Goal: Check status: Check status

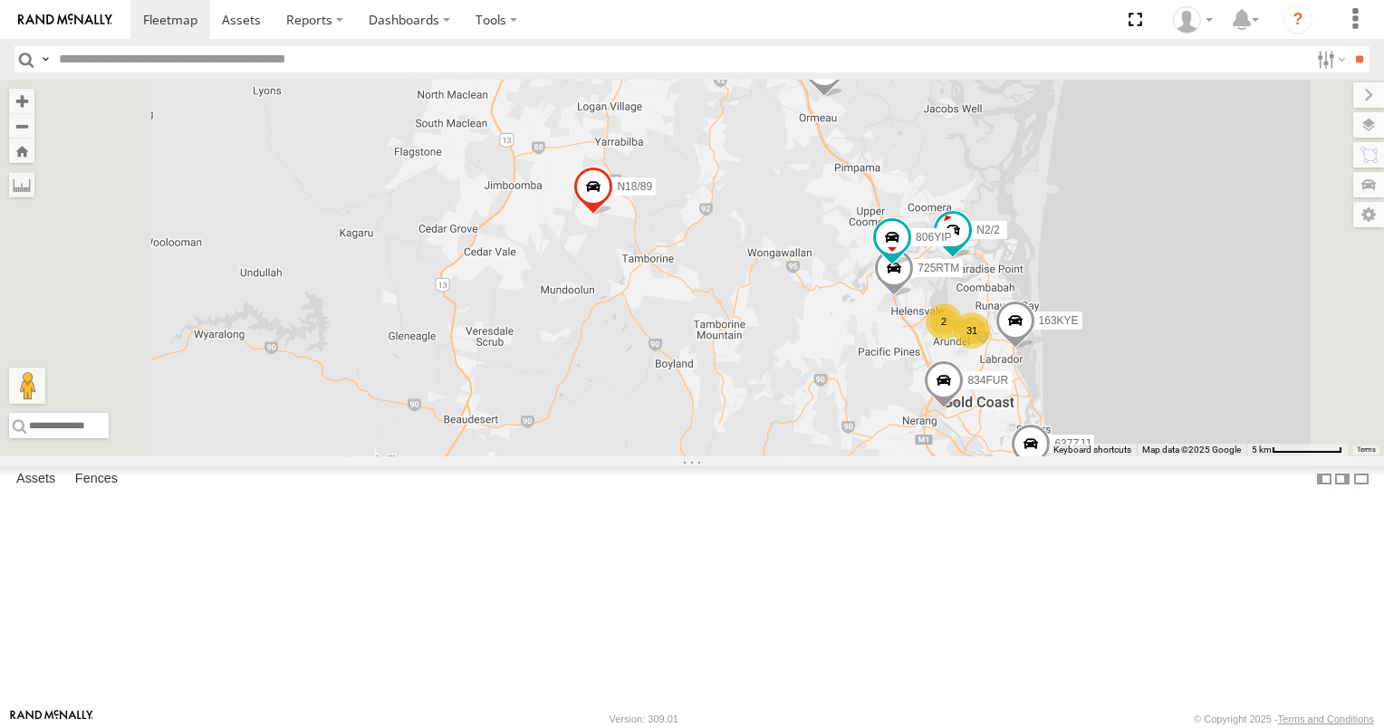
drag, startPoint x: 882, startPoint y: 454, endPoint x: 858, endPoint y: 448, distance: 25.0
click at [866, 449] on div "637ZJJ N2/2 3/N3 834FUR XB92CD/Water N18/89 31 163KYE 725RTM 2 806YIP" at bounding box center [692, 268] width 1384 height 377
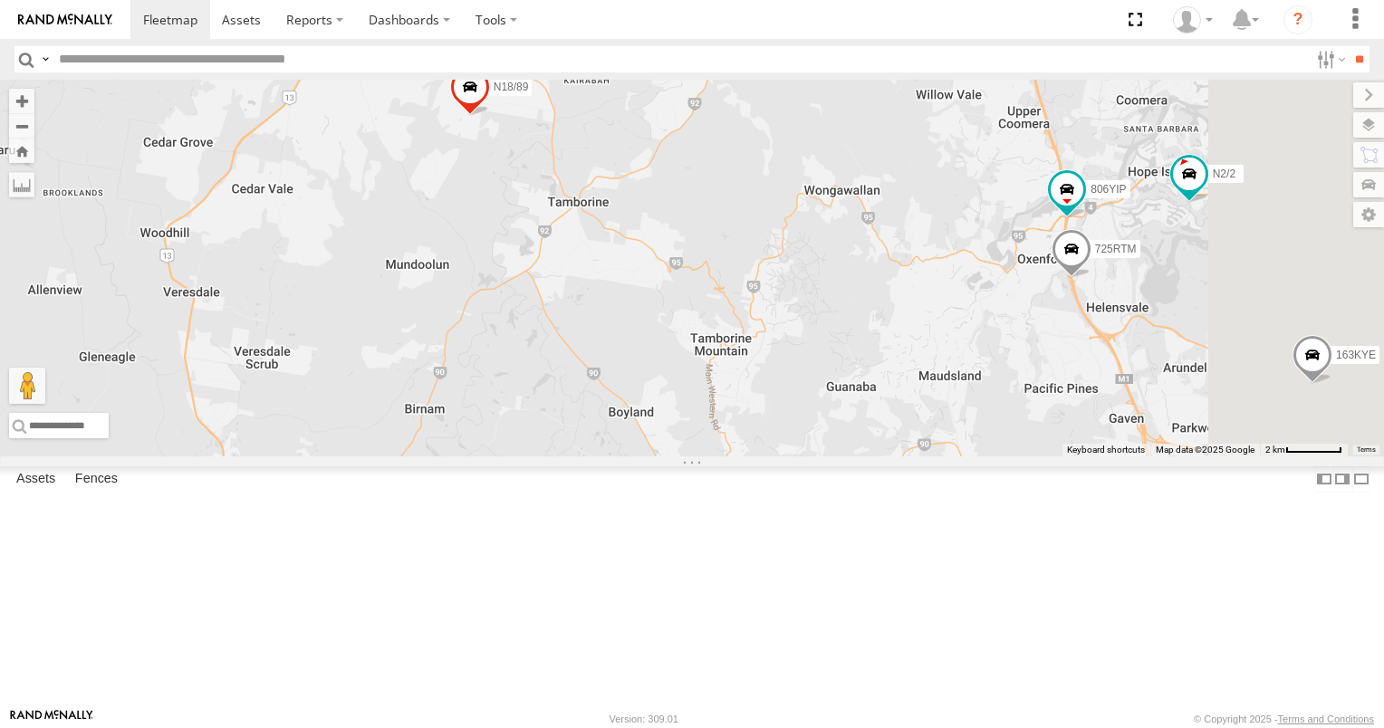
drag, startPoint x: 964, startPoint y: 397, endPoint x: 506, endPoint y: 392, distance: 458.3
click at [515, 394] on div "637ZJJ N2/2 3/N3 834FUR XB92CD/Water N18/89 163KYE 725RTM 806YIP" at bounding box center [692, 268] width 1384 height 377
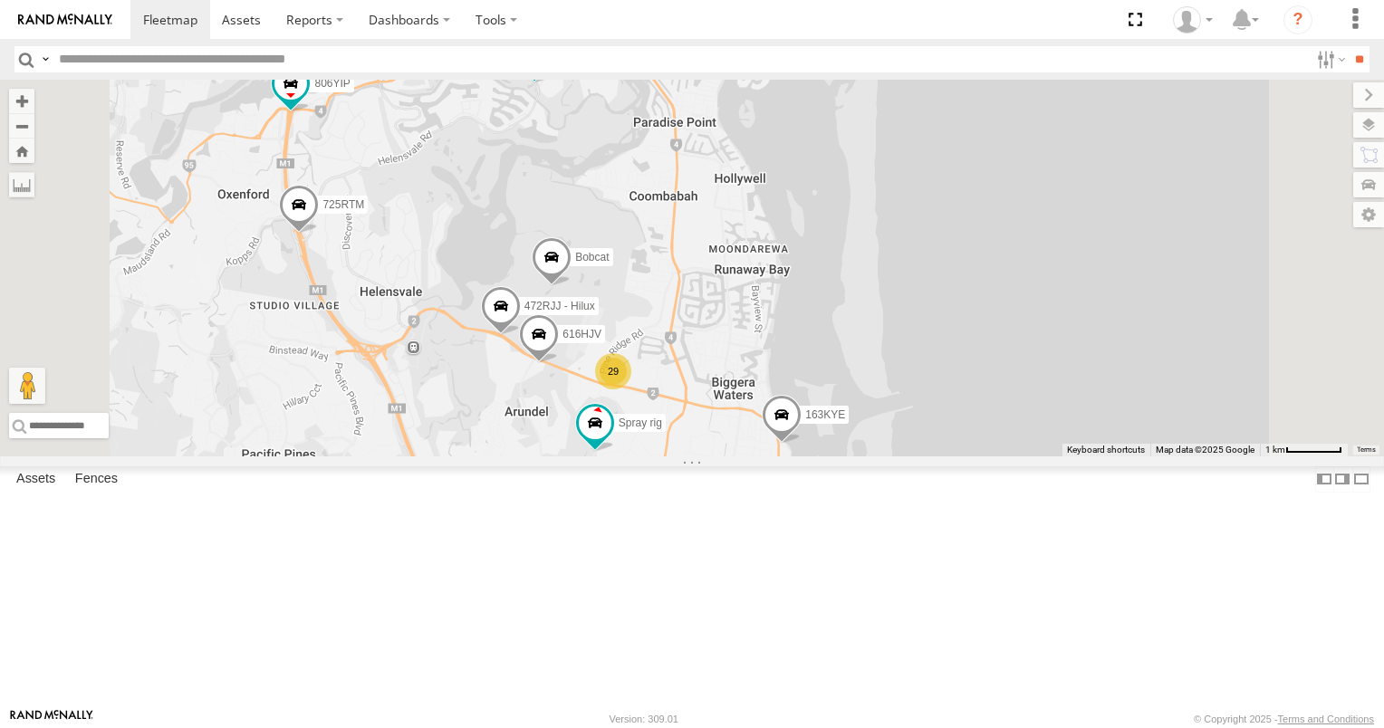
drag, startPoint x: 733, startPoint y: 288, endPoint x: 767, endPoint y: 427, distance: 143.7
click at [767, 427] on div "637ZJJ N2/2 3/N3 834FUR XB92CD/Water N18/89 163KYE 725RTM 806YIP Spray rig Bobc…" at bounding box center [692, 268] width 1384 height 377
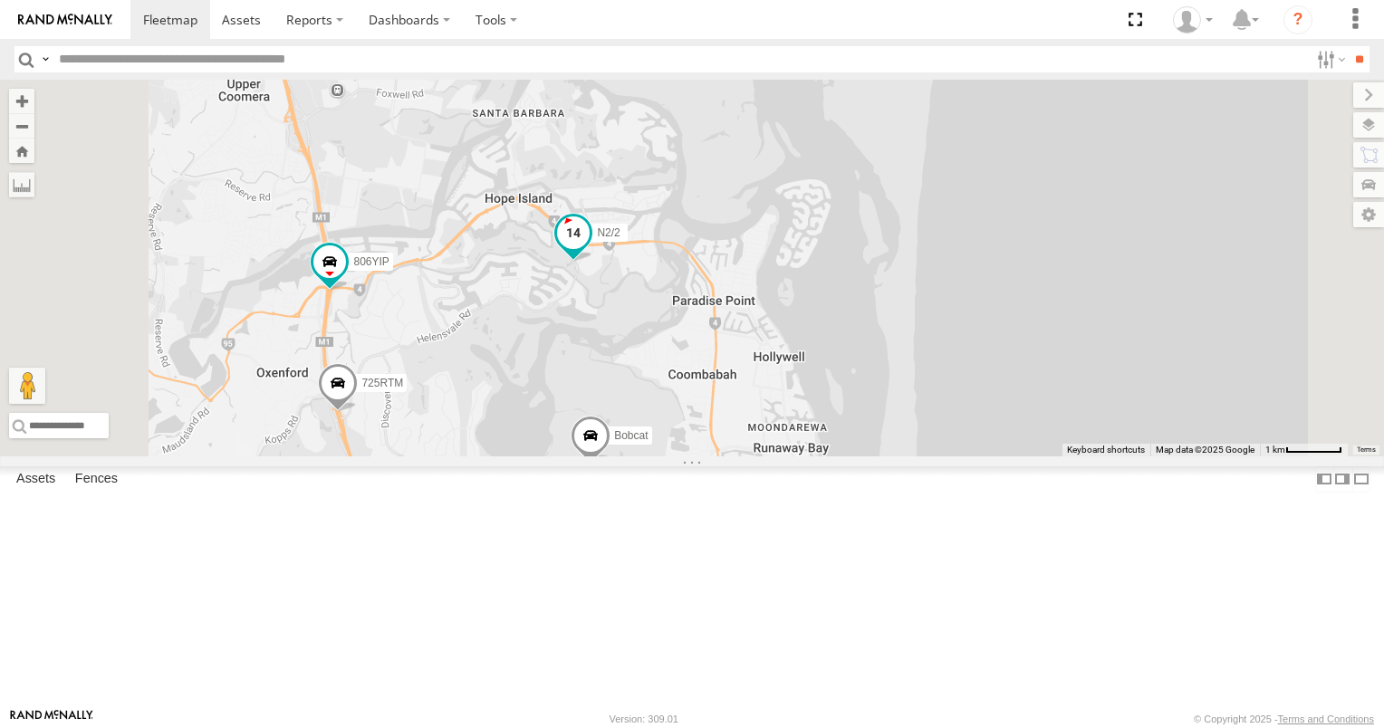
click at [590, 249] on span at bounding box center [573, 232] width 33 height 33
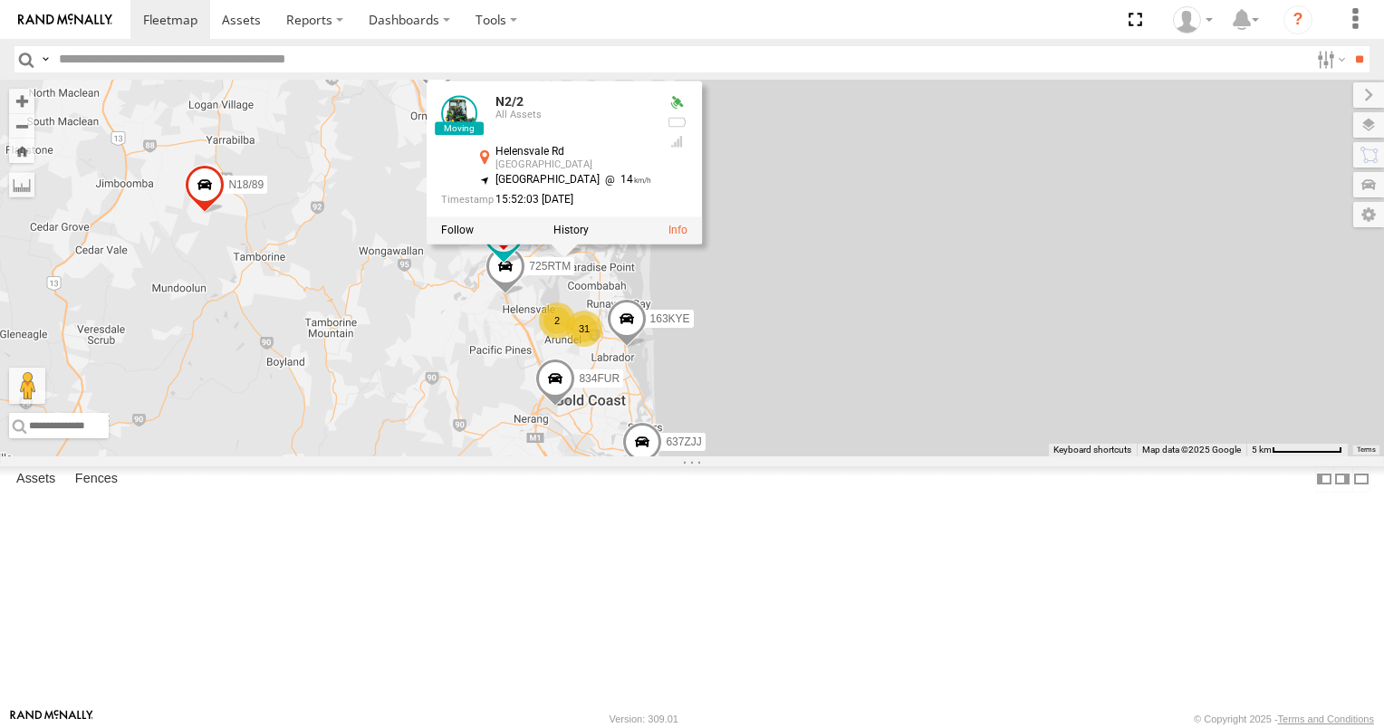
drag, startPoint x: 832, startPoint y: 596, endPoint x: 833, endPoint y: 517, distance: 78.8
click at [833, 456] on div "637ZJJ N2/2 3/N3 834FUR XB92CD/Water N18/89 163KYE 725RTM 806YIP N2/2 All Asset…" at bounding box center [692, 268] width 1384 height 377
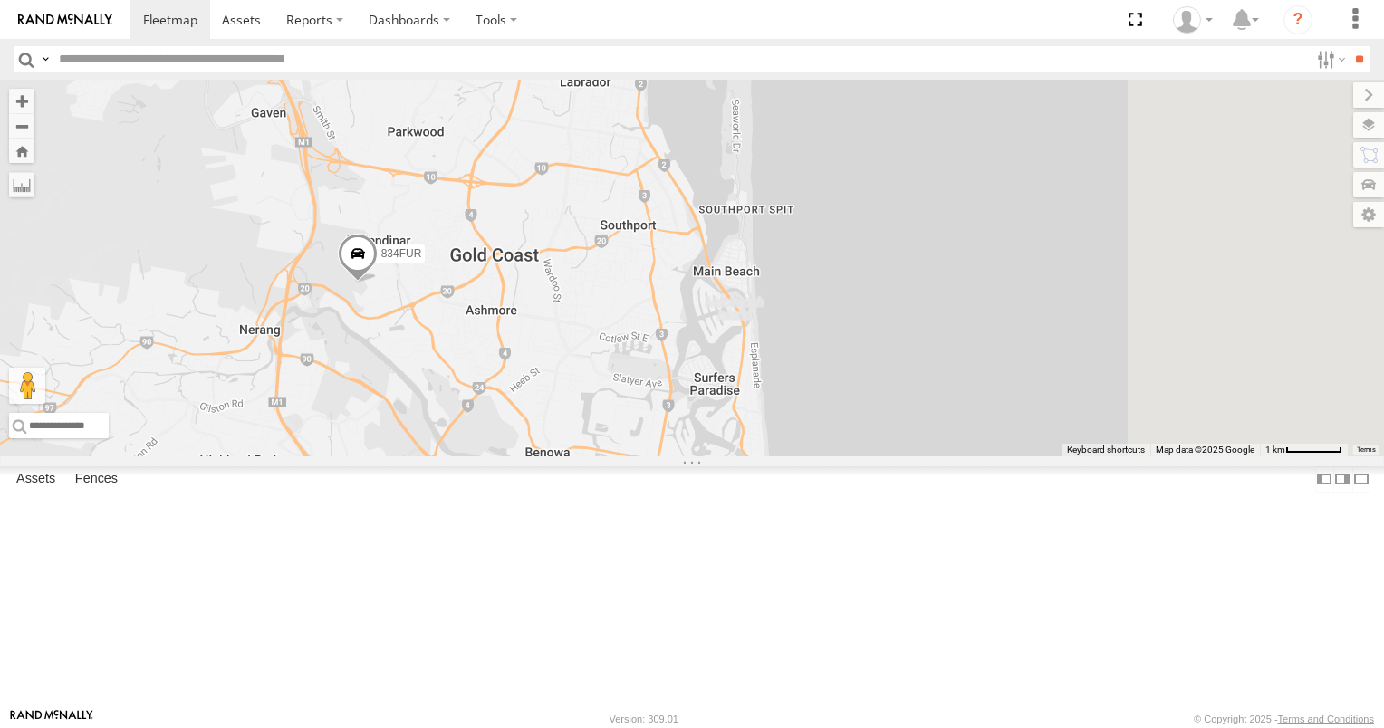
drag, startPoint x: 830, startPoint y: 549, endPoint x: 753, endPoint y: 382, distance: 183.2
click at [753, 382] on div "637ZJJ N2/2 3/N3 834FUR XB92CD/Water N18/89 163KYE 725RTM 806YIP N2/2 All Asset…" at bounding box center [692, 268] width 1384 height 377
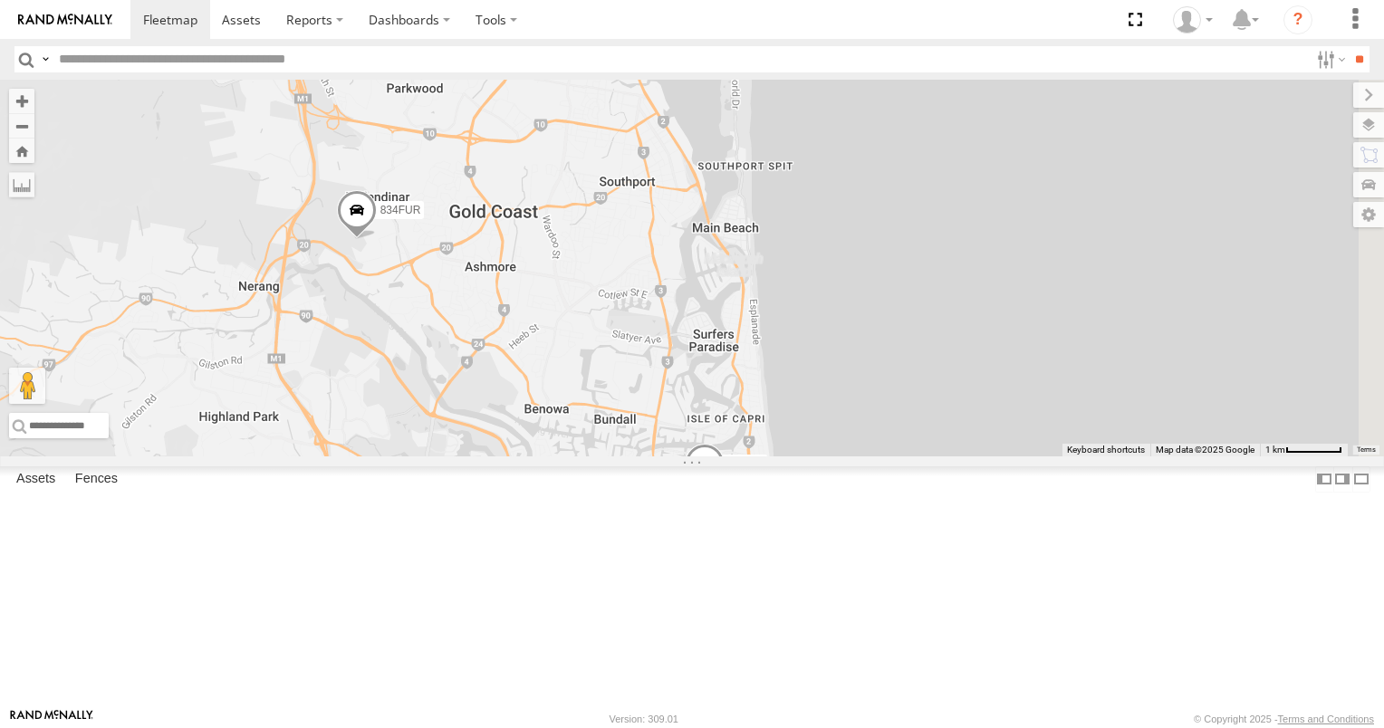
drag, startPoint x: 794, startPoint y: 489, endPoint x: 800, endPoint y: 456, distance: 33.1
click at [800, 456] on div "637ZJJ N2/2 3/N3 834FUR XB92CD/Water N18/89 163KYE 725RTM 806YIP N2/2 All Asset…" at bounding box center [692, 268] width 1384 height 377
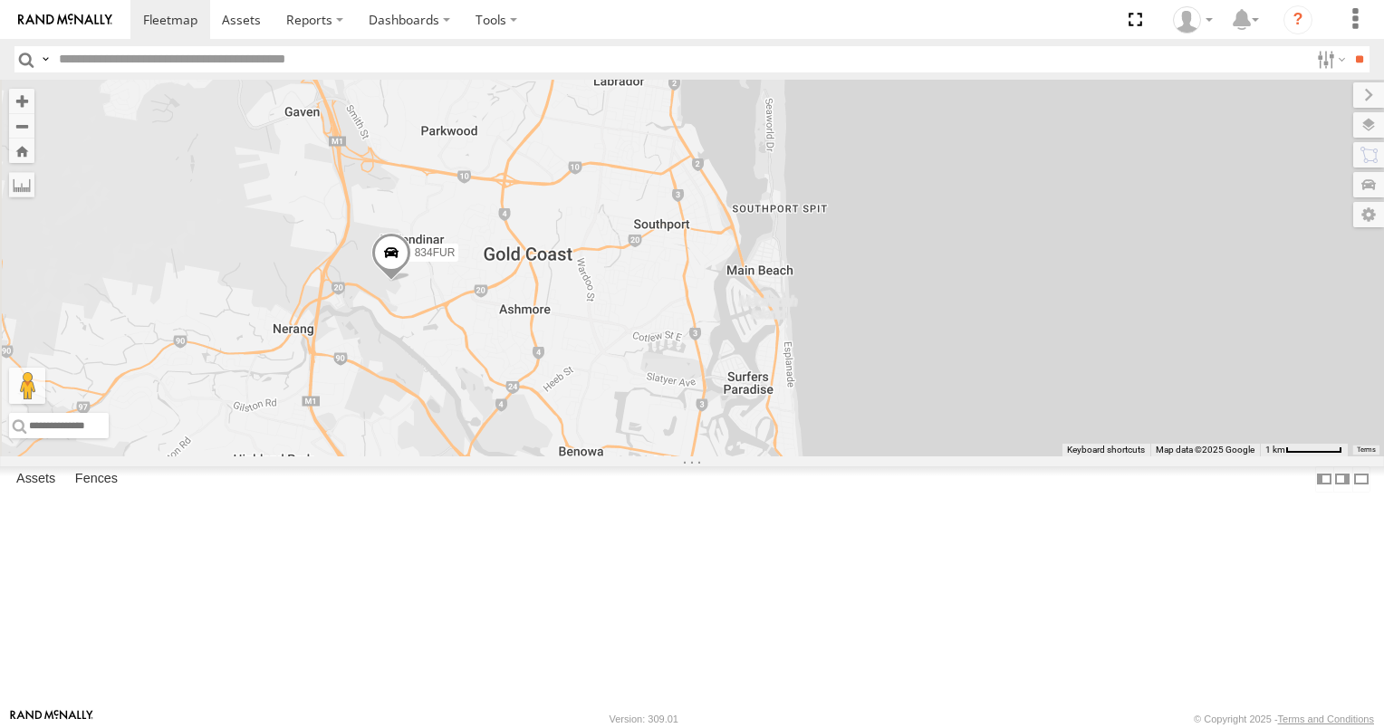
drag, startPoint x: 715, startPoint y: 443, endPoint x: 819, endPoint y: 561, distance: 156.6
click at [819, 456] on div "637ZJJ N2/2 3/N3 834FUR XB92CD/Water N18/89 163KYE 725RTM 806YIP N2/2 All Asset…" at bounding box center [692, 268] width 1384 height 377
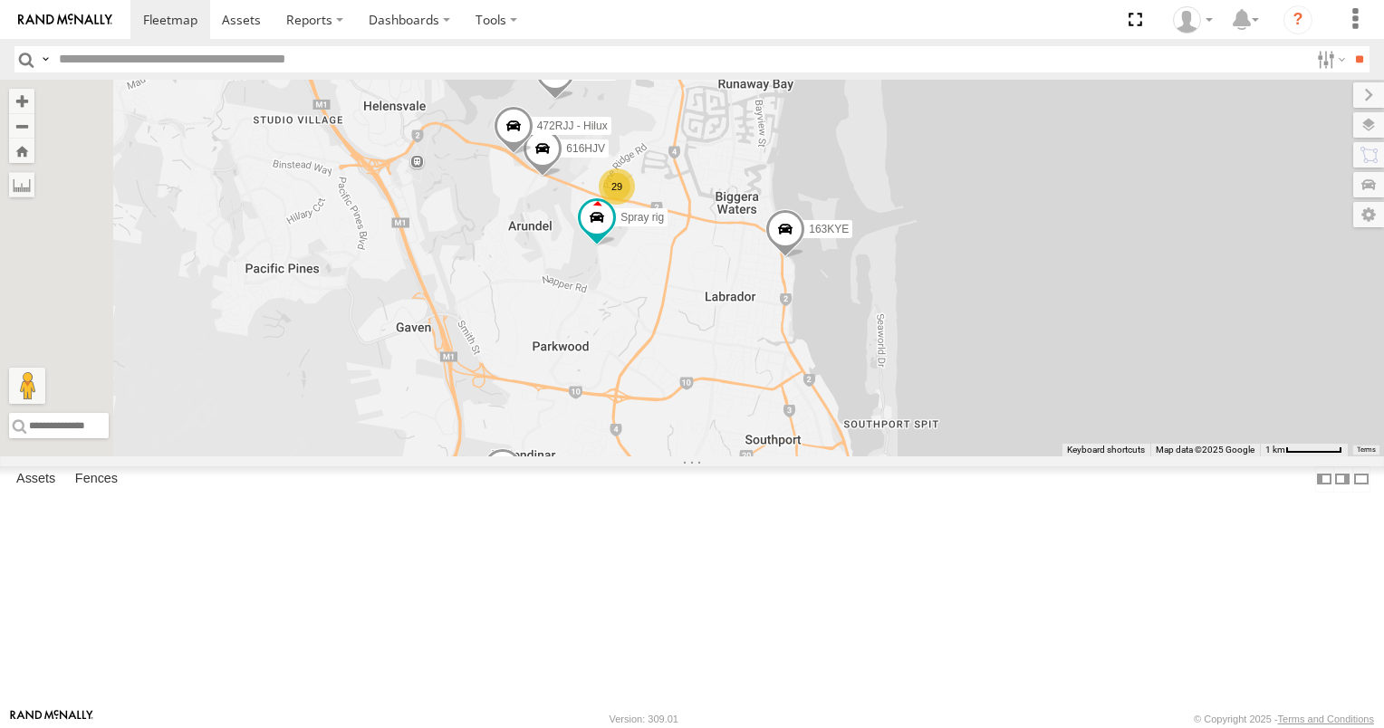
drag, startPoint x: 809, startPoint y: 427, endPoint x: 833, endPoint y: 554, distance: 130.0
click at [833, 456] on div "637ZJJ N2/2 3/N3 834FUR XB92CD/Water N18/89 163KYE 725RTM 806YIP N2/2 All Asset…" at bounding box center [692, 268] width 1384 height 377
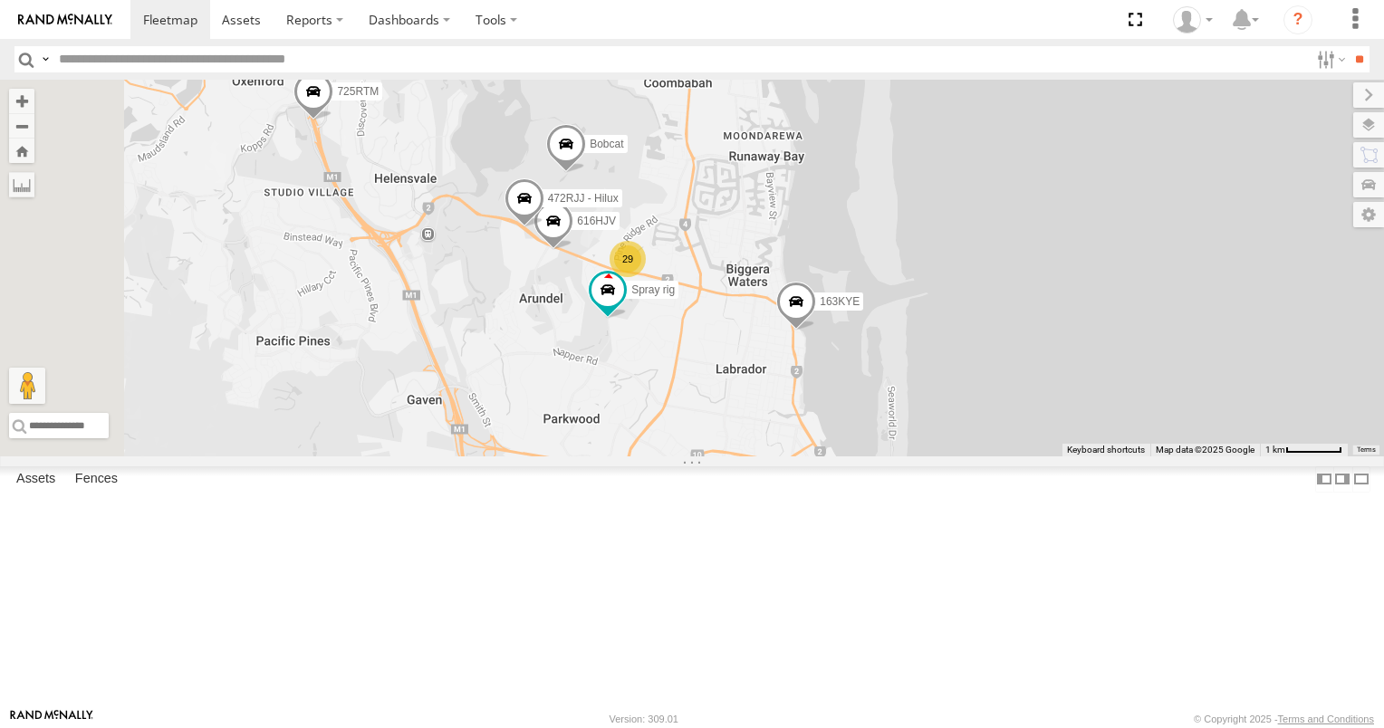
drag, startPoint x: 821, startPoint y: 486, endPoint x: 832, endPoint y: 552, distance: 67.0
click at [832, 456] on div "637ZJJ N2/2 3/N3 834FUR XB92CD/Water N18/89 163KYE 725RTM 806YIP N2/2 All Asset…" at bounding box center [692, 268] width 1384 height 377
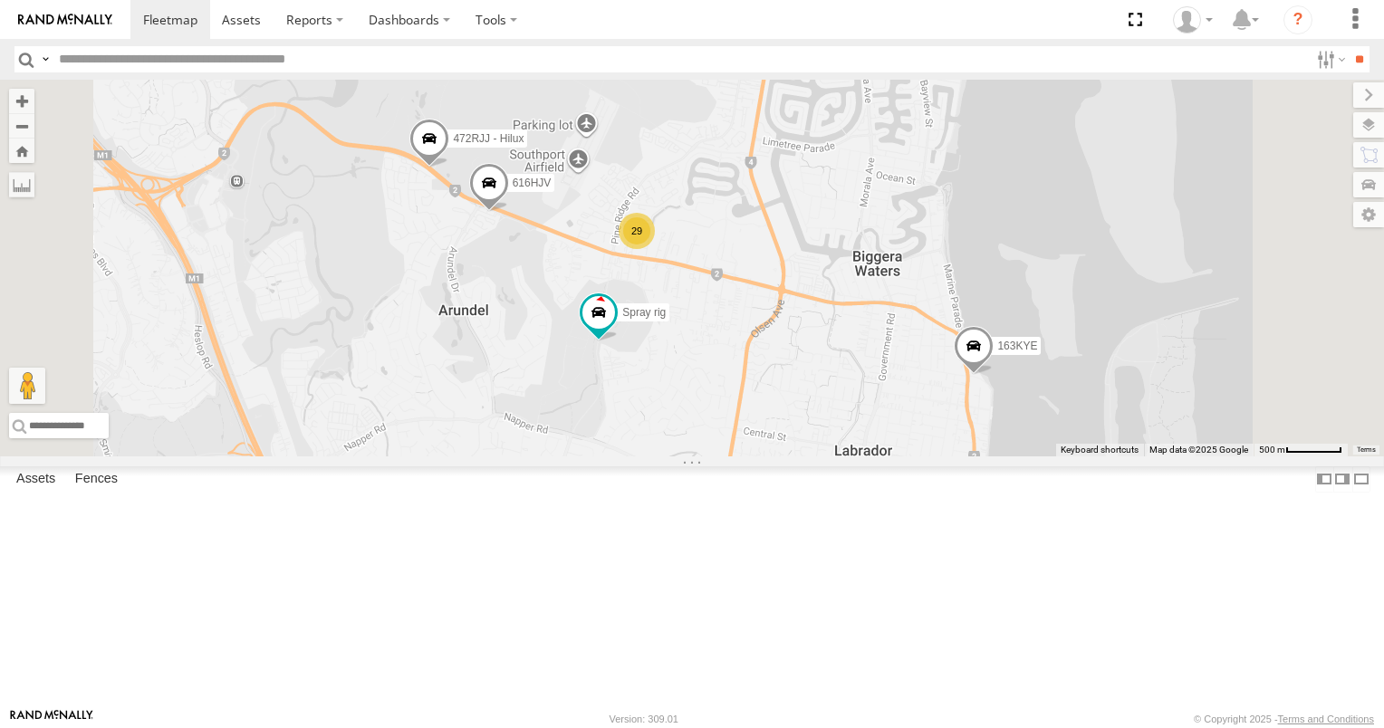
drag, startPoint x: 832, startPoint y: 507, endPoint x: 857, endPoint y: 556, distance: 54.7
click at [857, 456] on div "637ZJJ N2/2 3/N3 834FUR XB92CD/Water N18/89 163KYE 725RTM 806YIP N2/2 All Asset…" at bounding box center [692, 268] width 1384 height 377
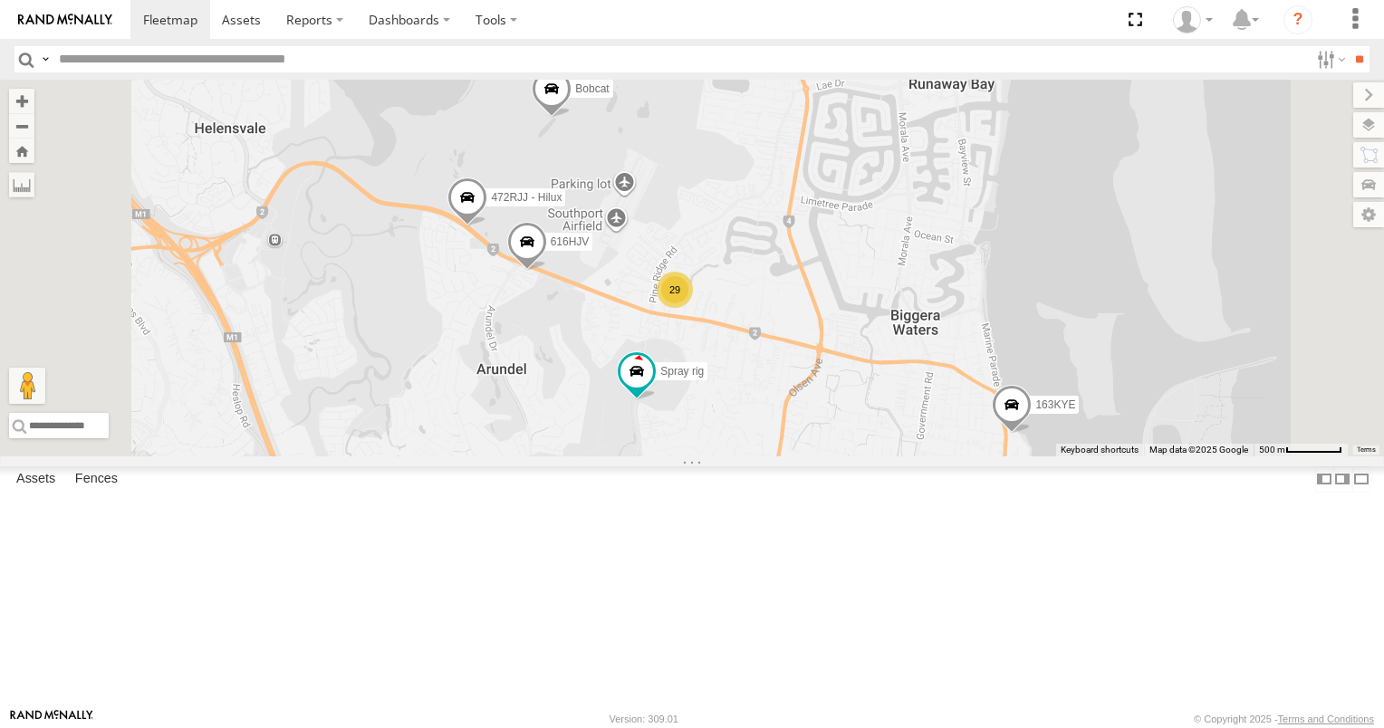
drag, startPoint x: 740, startPoint y: 459, endPoint x: 788, endPoint y: 533, distance: 88.4
click at [788, 456] on div "637ZJJ N2/2 3/N3 834FUR XB92CD/Water N18/89 163KYE 725RTM 806YIP N2/2 All Asset…" at bounding box center [692, 268] width 1384 height 377
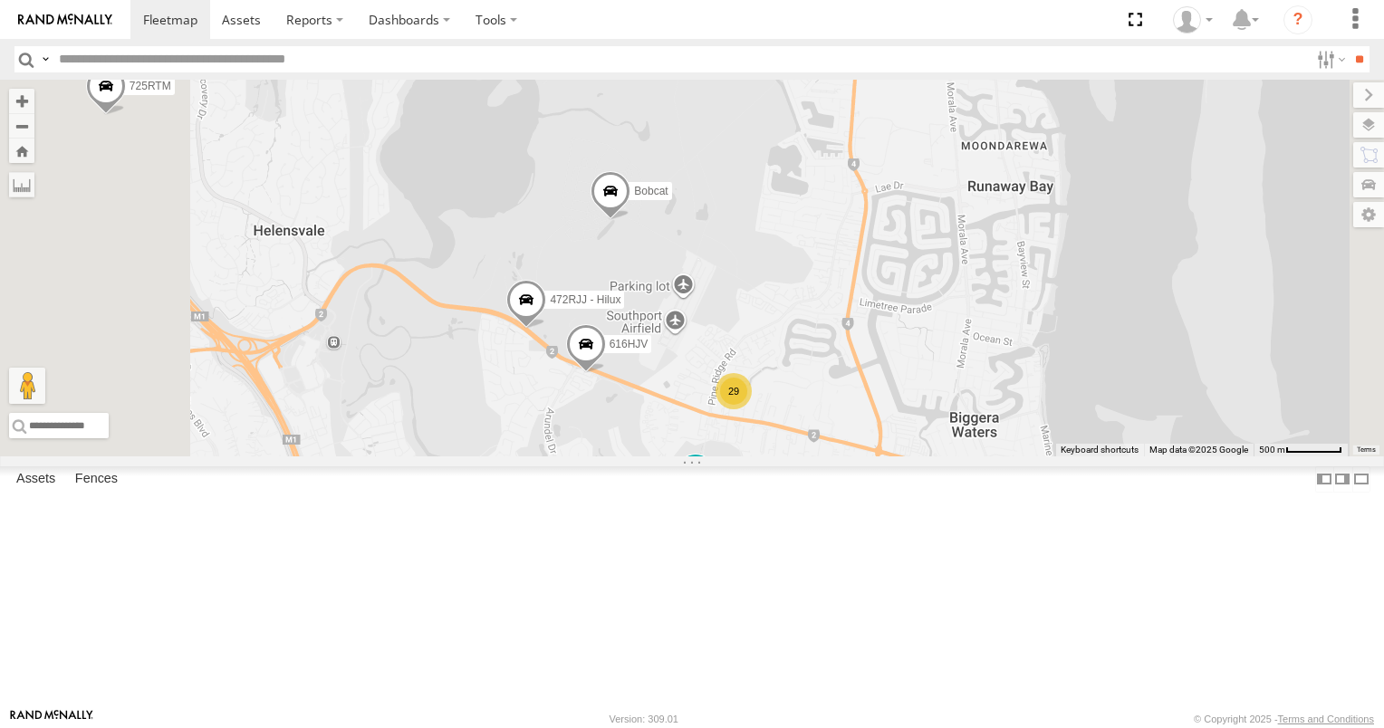
drag, startPoint x: 759, startPoint y: 453, endPoint x: 804, endPoint y: 539, distance: 97.2
click at [804, 456] on div "637ZJJ N2/2 3/N3 834FUR XB92CD/Water N18/89 163KYE 725RTM 806YIP N2/2 All Asset…" at bounding box center [692, 268] width 1384 height 377
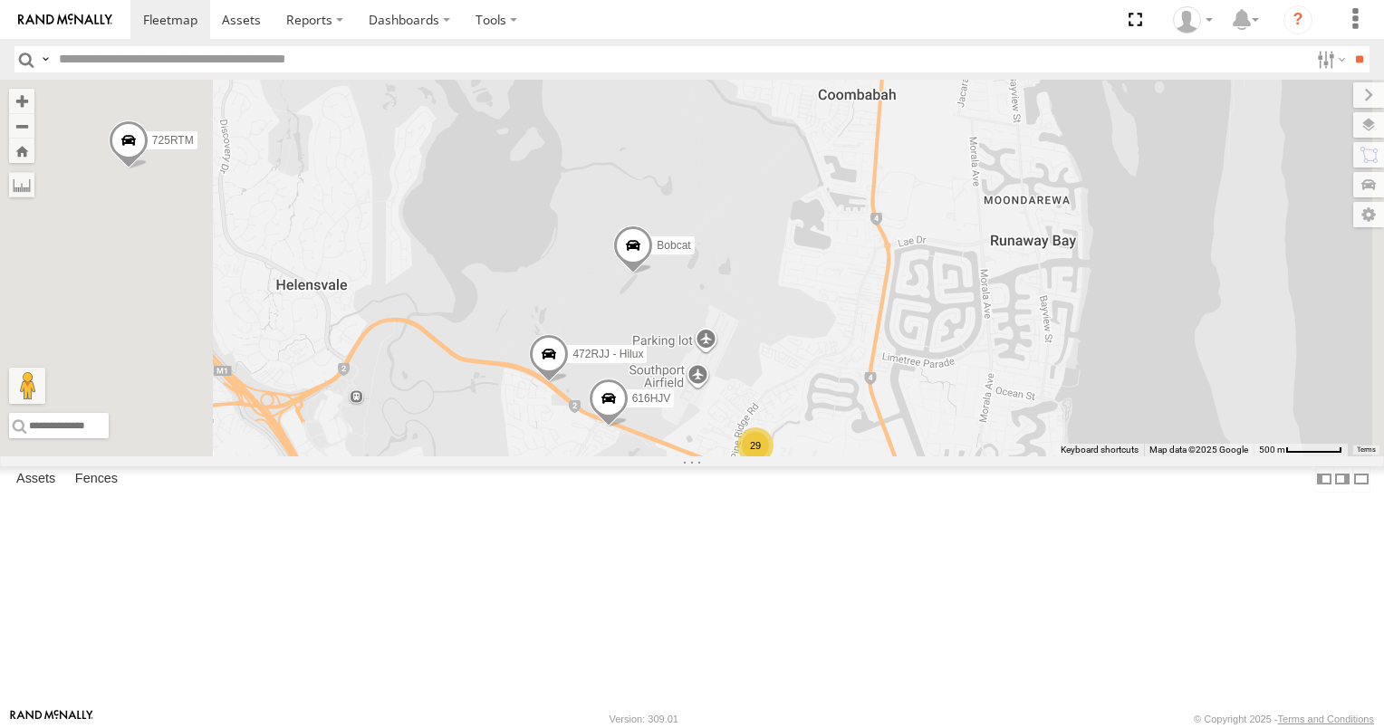
drag, startPoint x: 695, startPoint y: 482, endPoint x: 753, endPoint y: 564, distance: 100.8
click at [753, 456] on div "637ZJJ N2/2 3/N3 834FUR XB92CD/Water N18/89 163KYE 725RTM 806YIP N2/2 All Asset…" at bounding box center [692, 268] width 1384 height 377
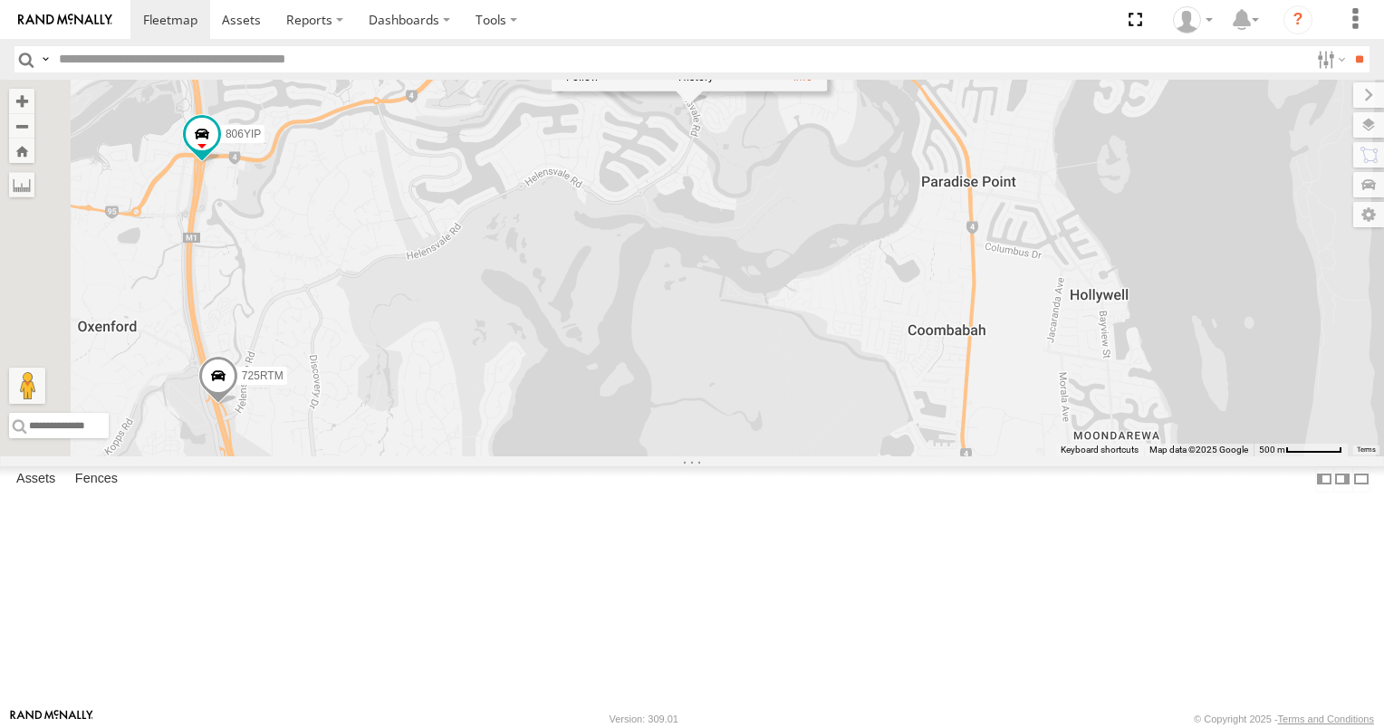
drag, startPoint x: 883, startPoint y: 426, endPoint x: 867, endPoint y: 538, distance: 113.5
click at [867, 456] on div "637ZJJ N2/2 3/N3 834FUR XB92CD/Water N18/89 163KYE 725RTM 806YIP N2/2 All Asset…" at bounding box center [692, 268] width 1384 height 377
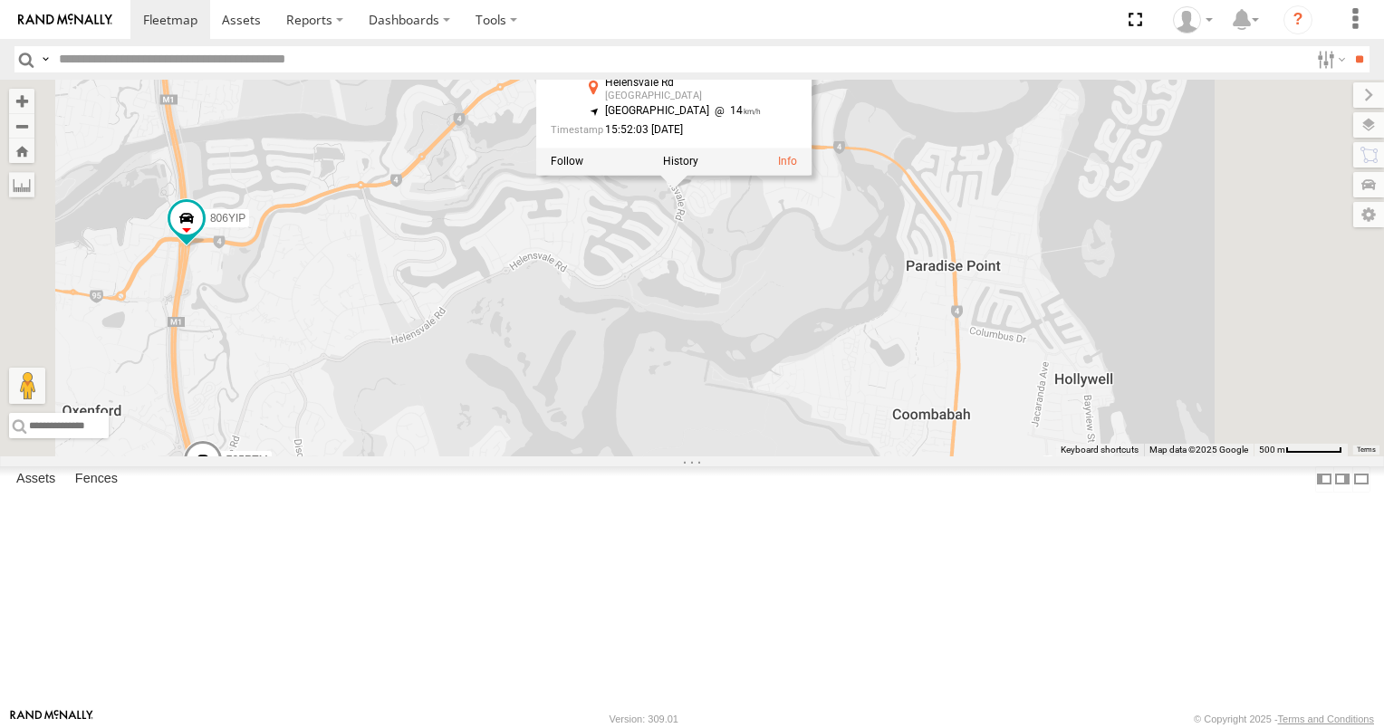
click at [939, 381] on div "637ZJJ N2/2 3/N3 834FUR XB92CD/Water N18/89 163KYE 725RTM 806YIP N2/2 All Asset…" at bounding box center [692, 268] width 1384 height 377
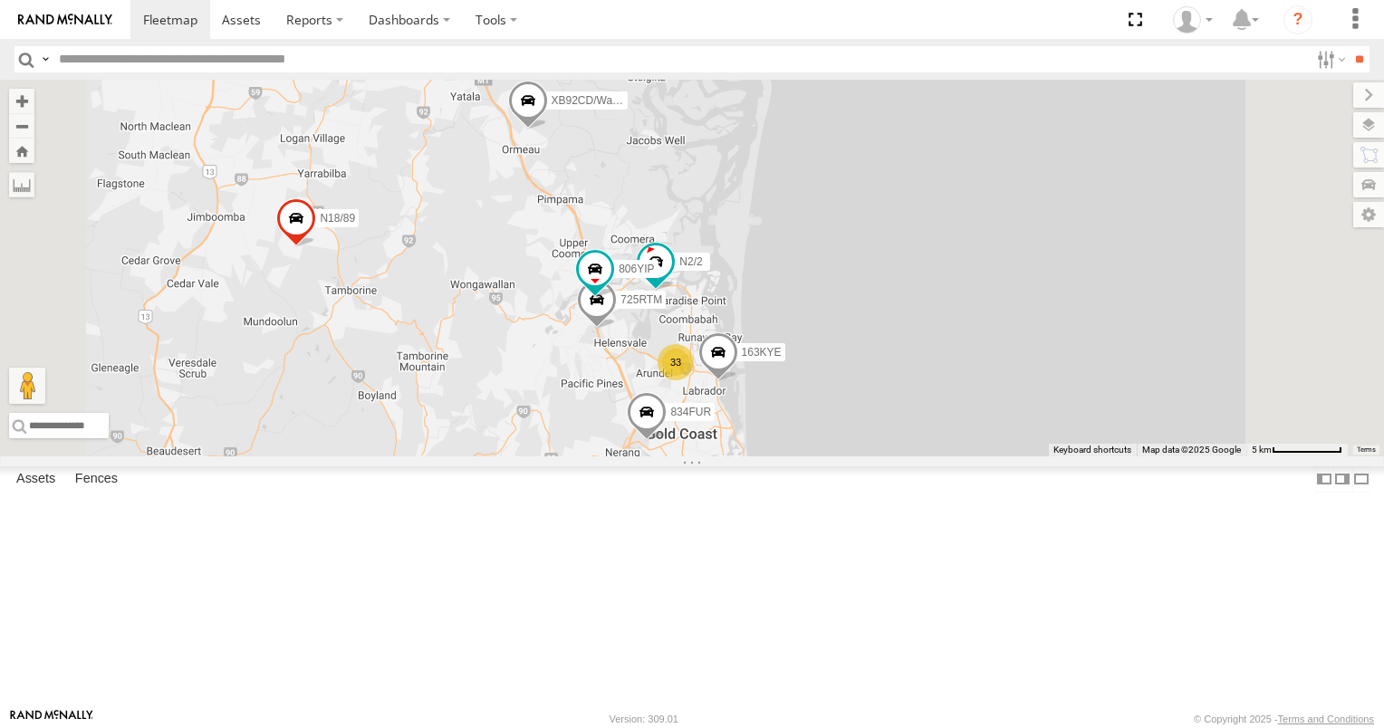
drag, startPoint x: 638, startPoint y: 266, endPoint x: 726, endPoint y: 542, distance: 289.3
click at [726, 456] on div "637ZJJ N2/2 3/N3 834FUR XB92CD/Water N18/89 33 163KYE 725RTM 806YIP" at bounding box center [692, 268] width 1384 height 377
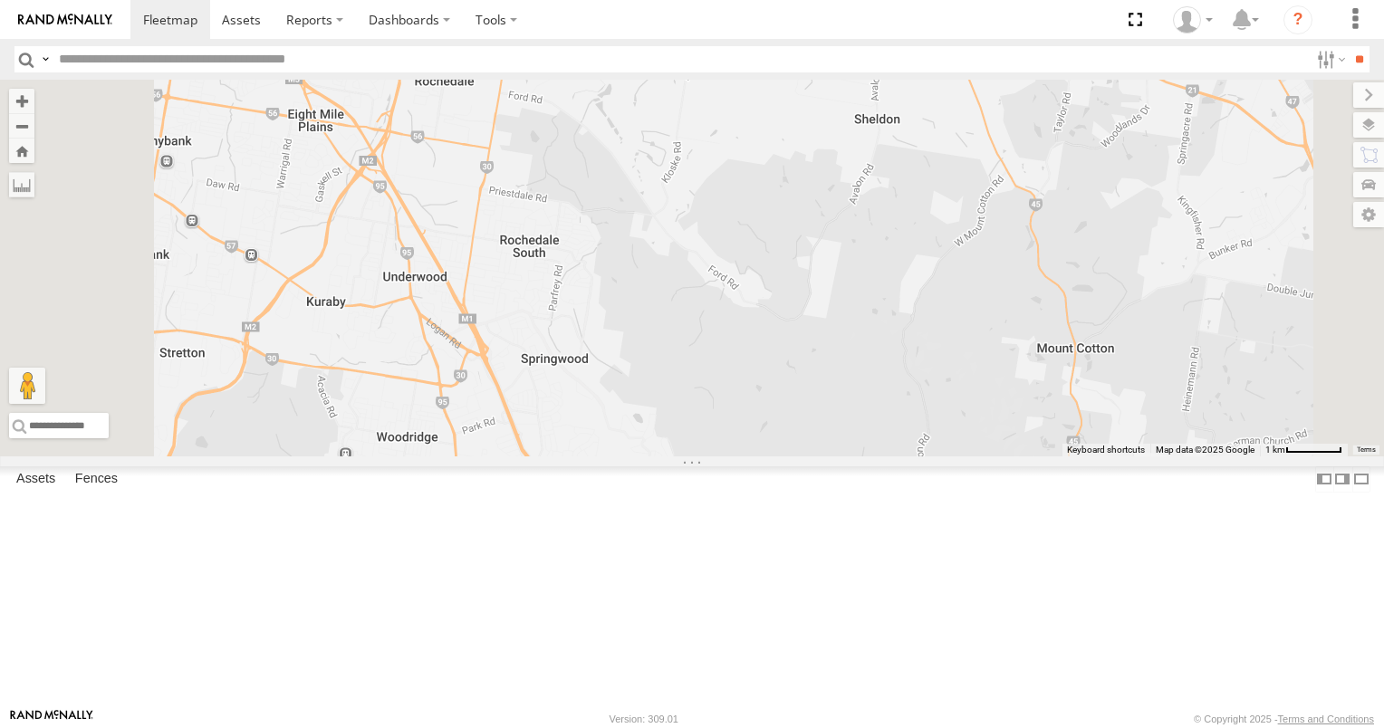
drag, startPoint x: 797, startPoint y: 554, endPoint x: 740, endPoint y: 435, distance: 132.5
click at [743, 442] on div "637ZJJ N2/2 3/N3 834FUR XB92CD/Water N18/89 163KYE 725RTM 806YIP" at bounding box center [692, 268] width 1384 height 377
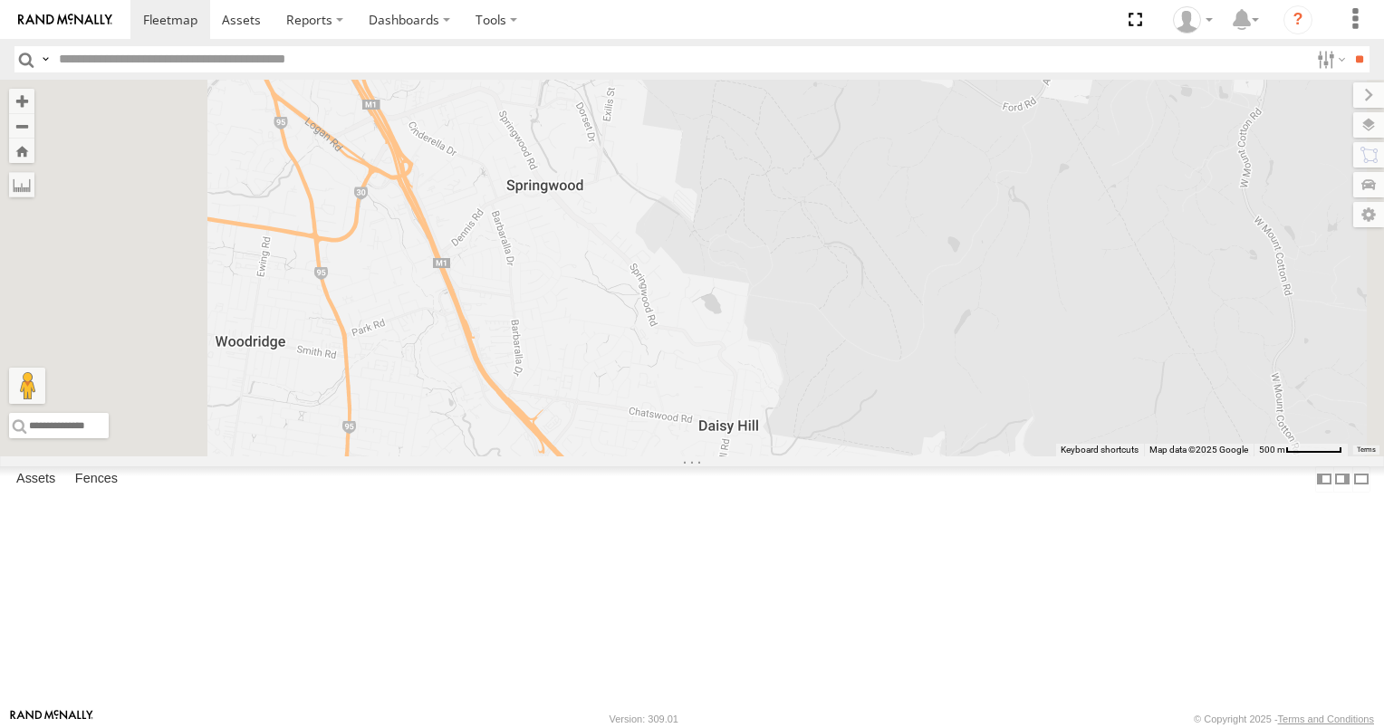
drag, startPoint x: 758, startPoint y: 513, endPoint x: 754, endPoint y: 421, distance: 92.4
click at [754, 421] on div "637ZJJ N2/2 3/N3 834FUR XB92CD/Water N18/89 163KYE 725RTM 806YIP" at bounding box center [692, 268] width 1384 height 377
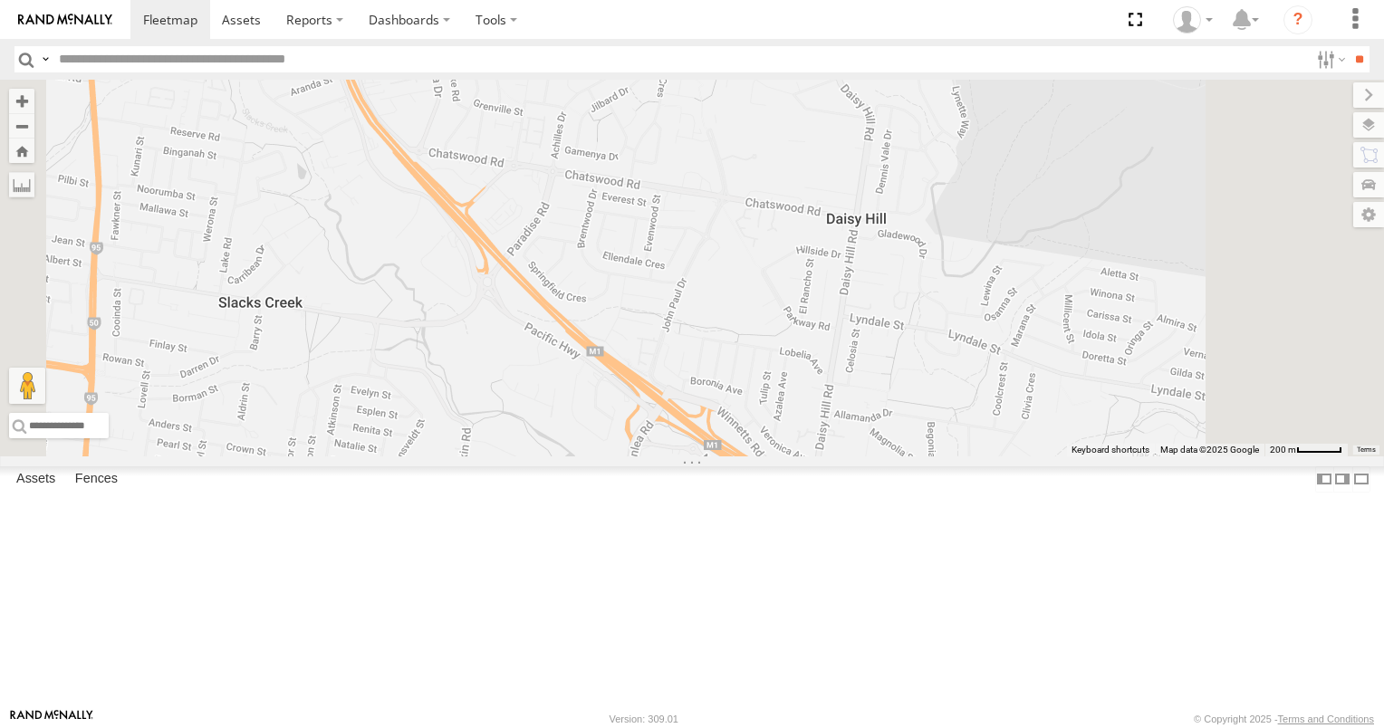
drag, startPoint x: 733, startPoint y: 438, endPoint x: 589, endPoint y: 297, distance: 201.7
click at [589, 297] on div "637ZJJ N2/2 3/N3 834FUR XB92CD/Water N18/89 163KYE 725RTM 806YIP" at bounding box center [692, 268] width 1384 height 377
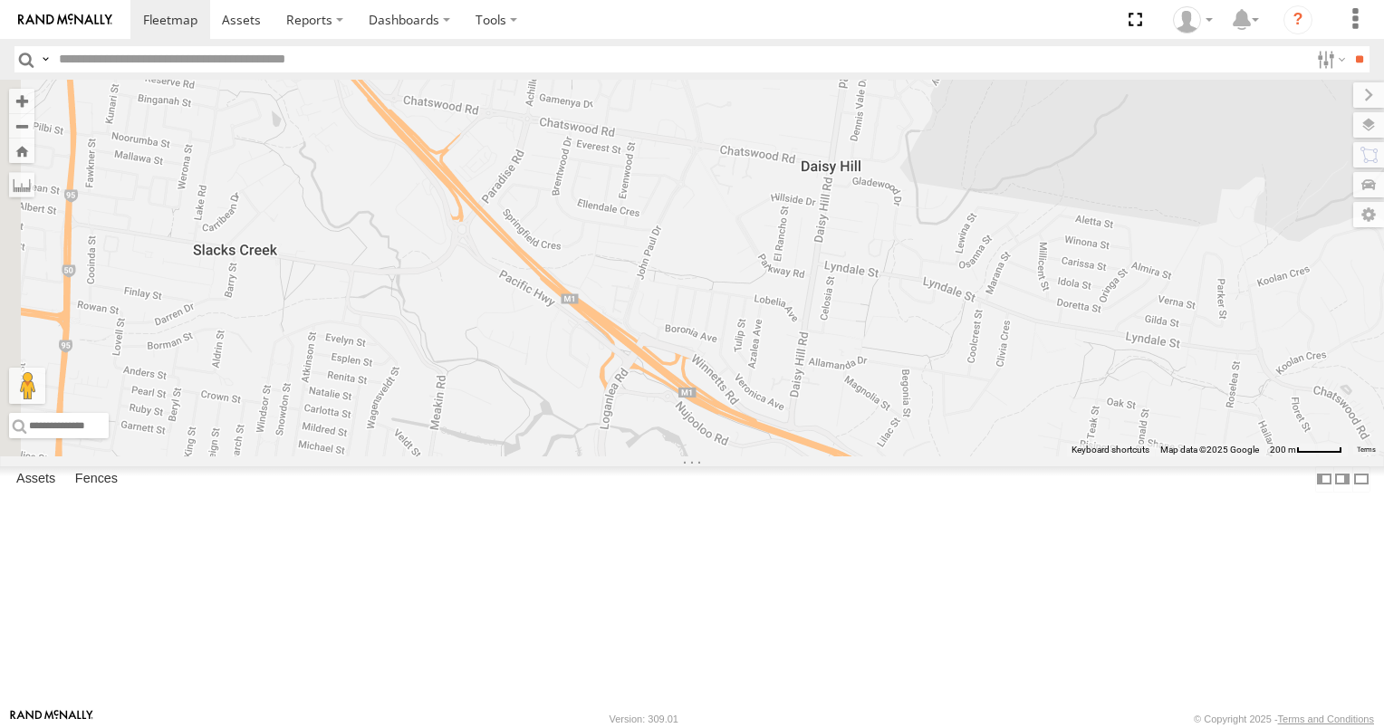
drag, startPoint x: 572, startPoint y: 279, endPoint x: 846, endPoint y: 504, distance: 354.5
click at [846, 456] on div "637ZJJ N2/2 3/N3 834FUR XB92CD/Water N18/89 163KYE 725RTM 806YIP" at bounding box center [692, 268] width 1384 height 377
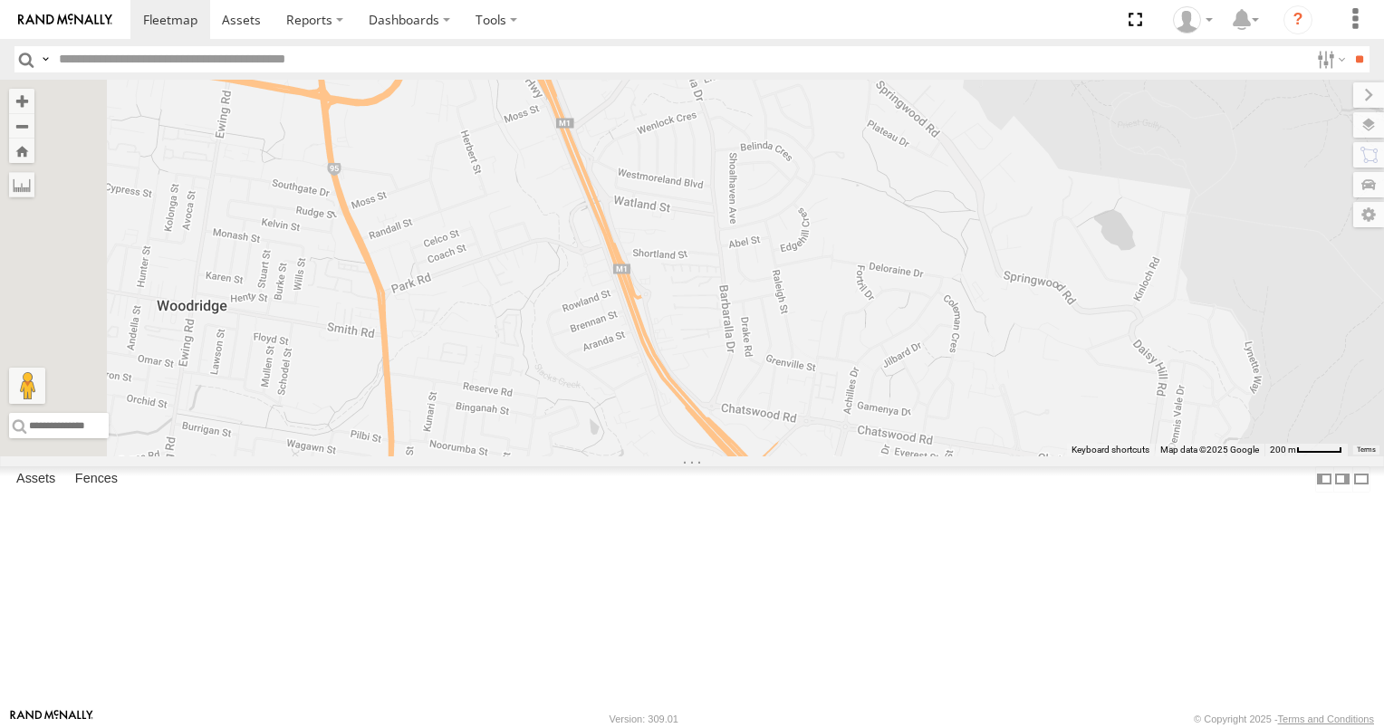
drag, startPoint x: 712, startPoint y: 417, endPoint x: 768, endPoint y: 597, distance: 188.8
click at [768, 456] on div "637ZJJ N2/2 3/N3 834FUR XB92CD/Water N18/89 163KYE 725RTM 806YIP" at bounding box center [692, 268] width 1384 height 377
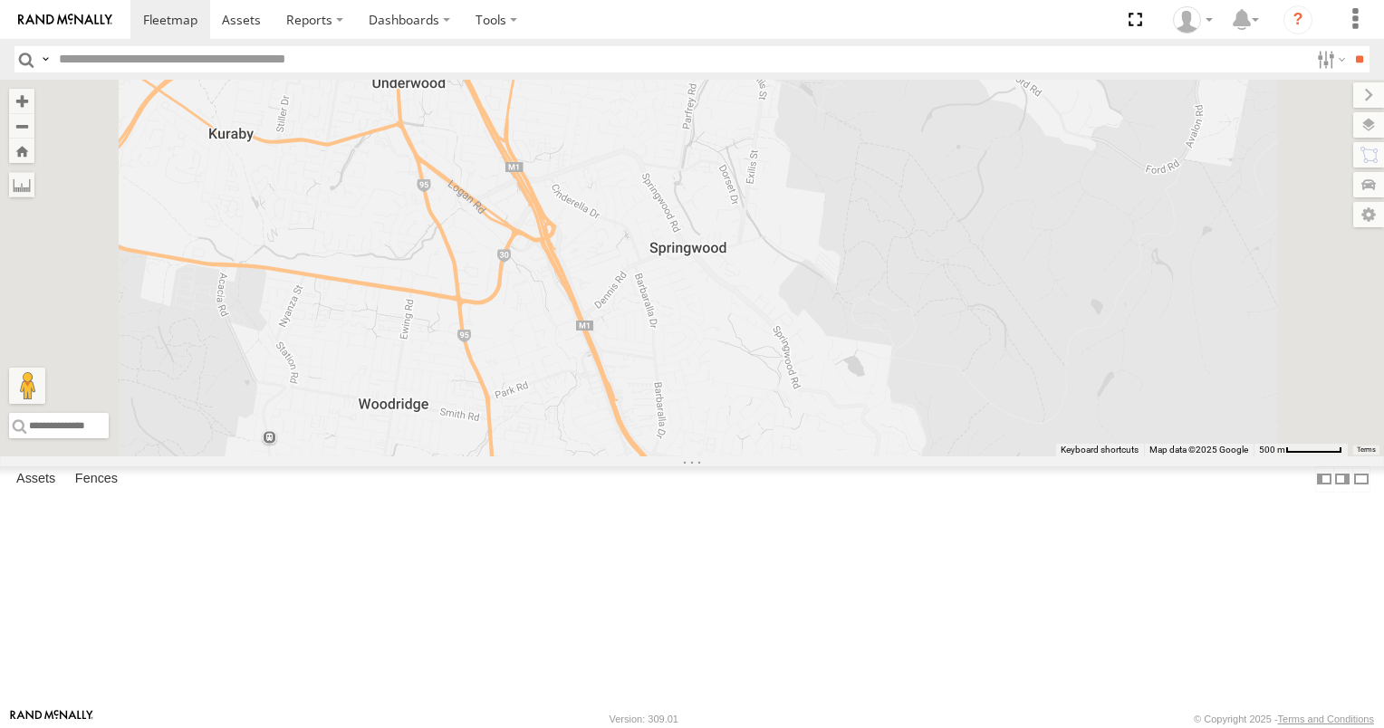
drag, startPoint x: 794, startPoint y: 580, endPoint x: 711, endPoint y: 358, distance: 237.0
click at [720, 378] on div "637ZJJ N2/2 3/N3 834FUR XB92CD/Water N18/89 163KYE 725RTM 806YIP" at bounding box center [692, 268] width 1384 height 377
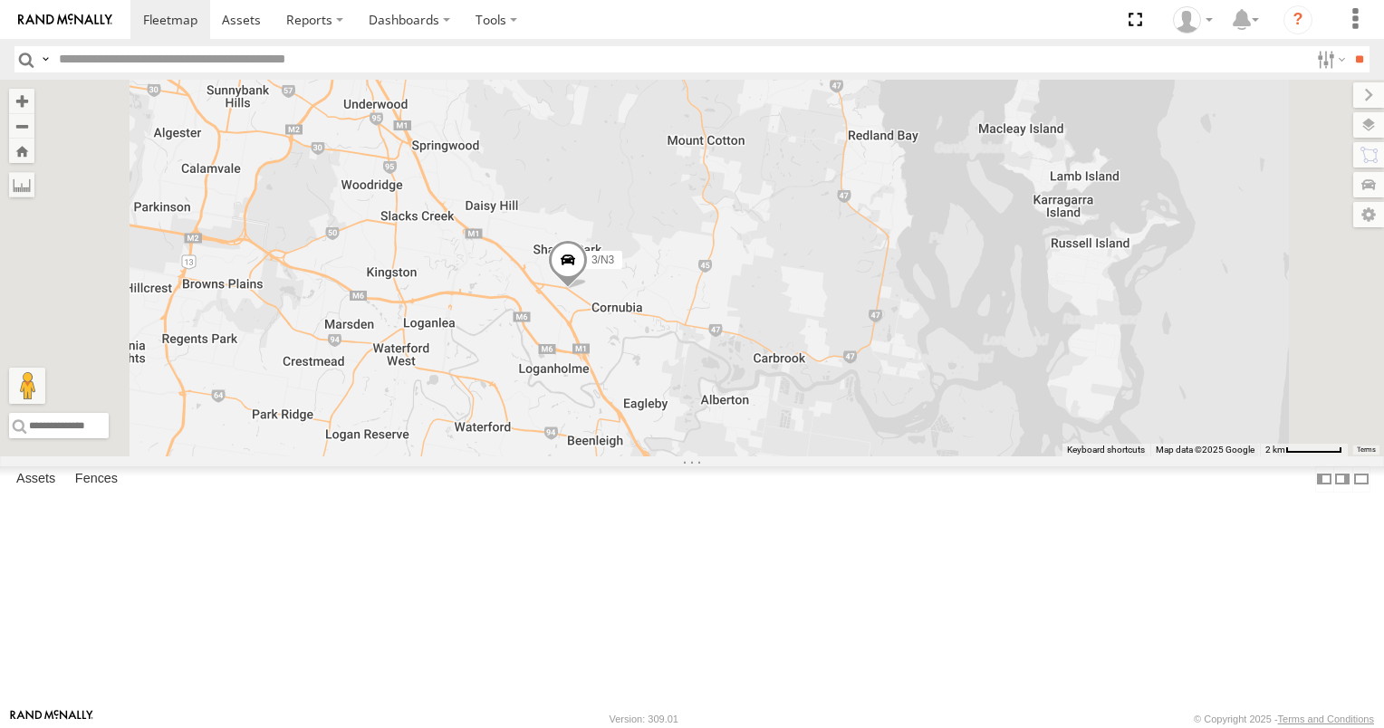
drag, startPoint x: 786, startPoint y: 482, endPoint x: 719, endPoint y: 464, distance: 69.4
click at [721, 456] on div "637ZJJ N2/2 3/N3 834FUR XB92CD/Water N18/89 163KYE 725RTM 806YIP" at bounding box center [692, 268] width 1384 height 377
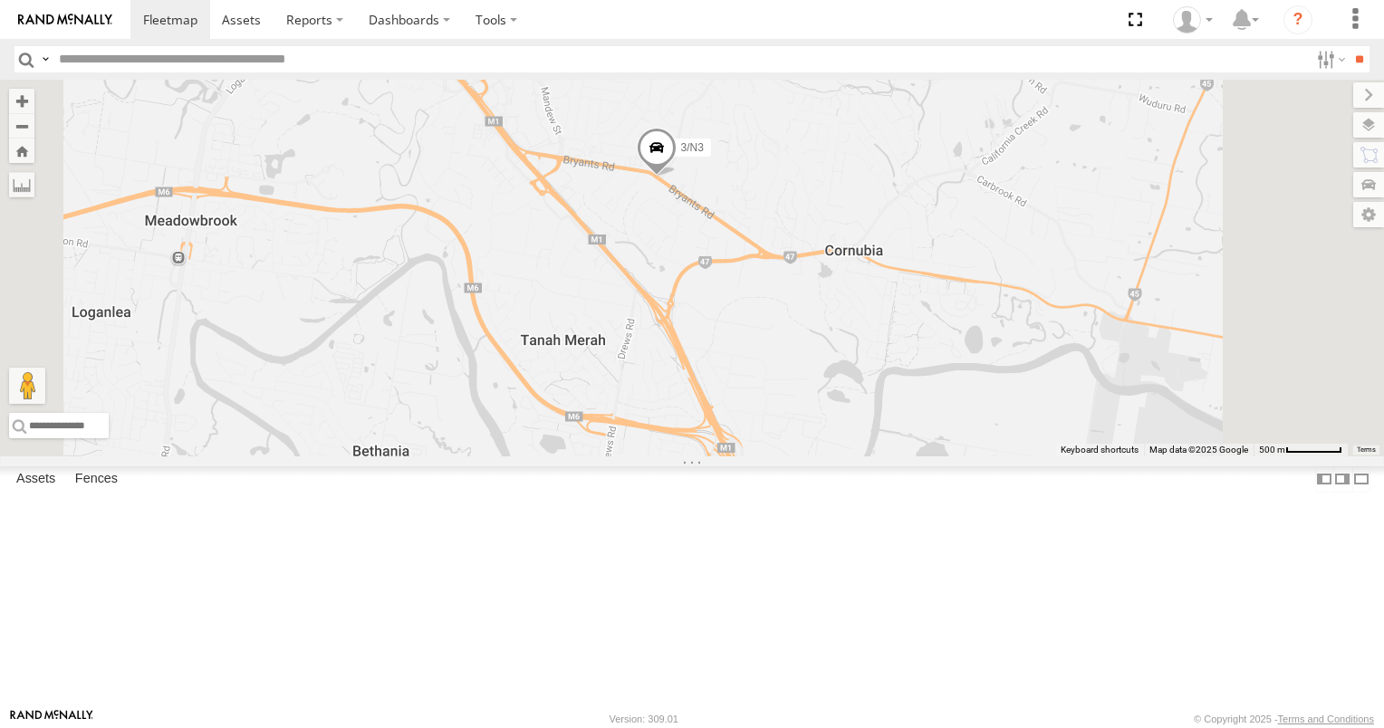
click at [677, 178] on span at bounding box center [657, 153] width 40 height 49
click at [681, 157] on label at bounding box center [663, 150] width 35 height 13
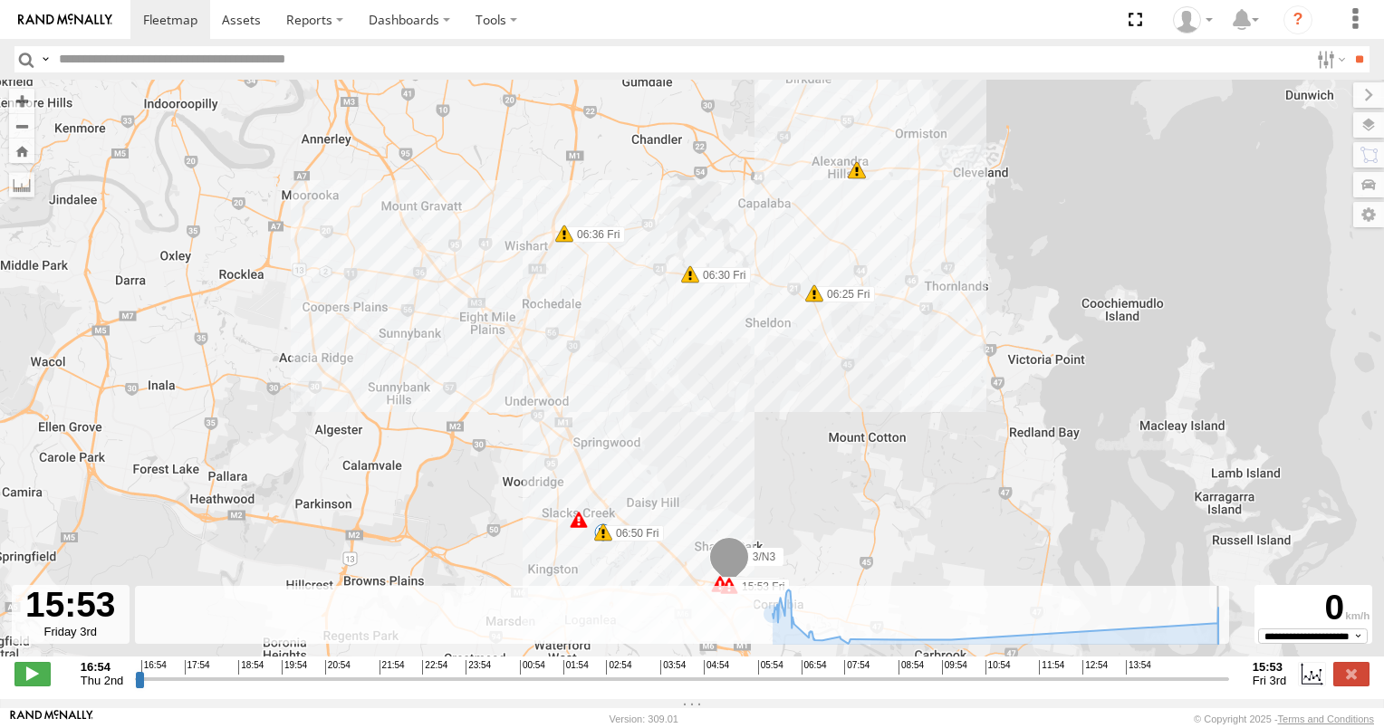
drag, startPoint x: 142, startPoint y: 691, endPoint x: 1239, endPoint y: 684, distance: 1096.7
type input "**********"
click at [1229, 684] on input "range" at bounding box center [682, 678] width 1094 height 17
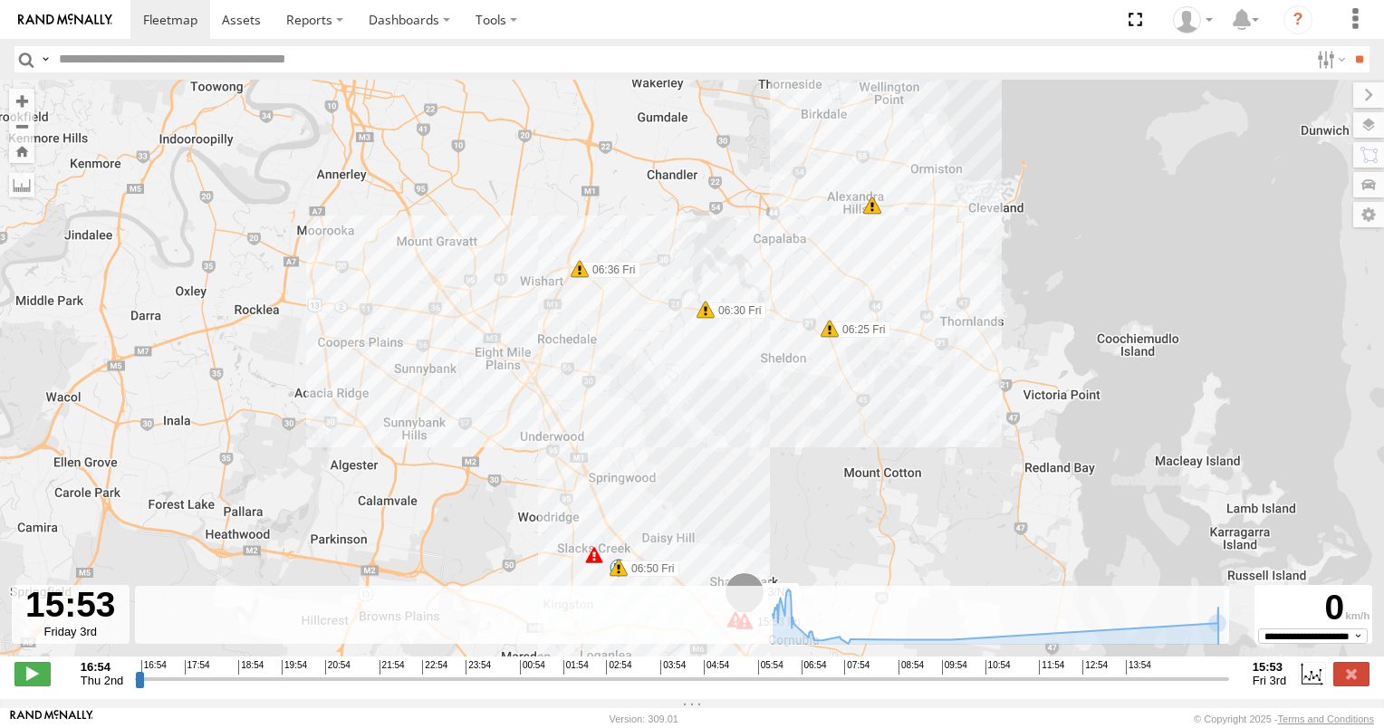
drag, startPoint x: 811, startPoint y: 347, endPoint x: 878, endPoint y: 517, distance: 183.0
click at [878, 517] on div "3/N3 06:25 Fri 06:30 Fri 06:36 Fri 06:50 Fri 15:53 Fri 15:53 Fri 9 14 65 15" at bounding box center [692, 378] width 1384 height 596
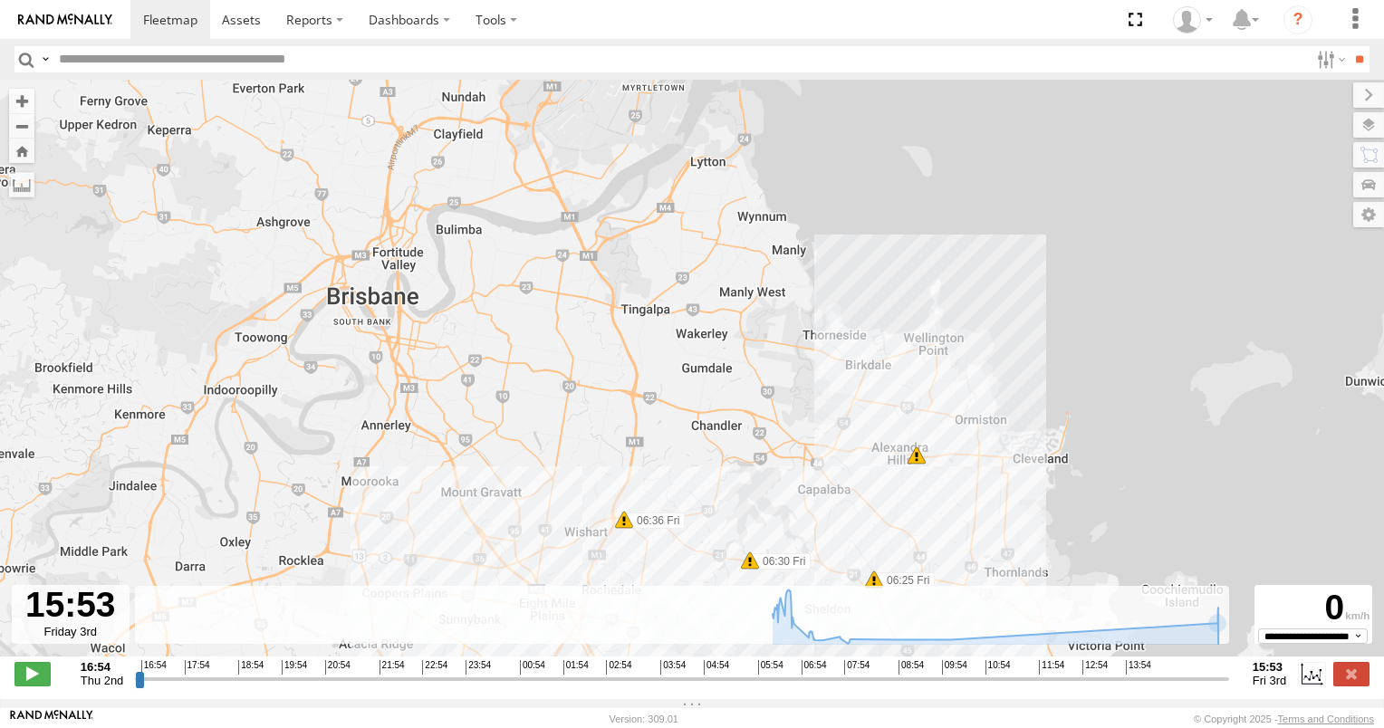
drag, startPoint x: 892, startPoint y: 502, endPoint x: 833, endPoint y: 471, distance: 66.4
click at [833, 471] on div "3/N3 06:25 Fri 06:30 Fri 06:36 Fri 06:50 Fri 15:53 Fri 15:53 Fri 9 14 65 15" at bounding box center [692, 378] width 1384 height 596
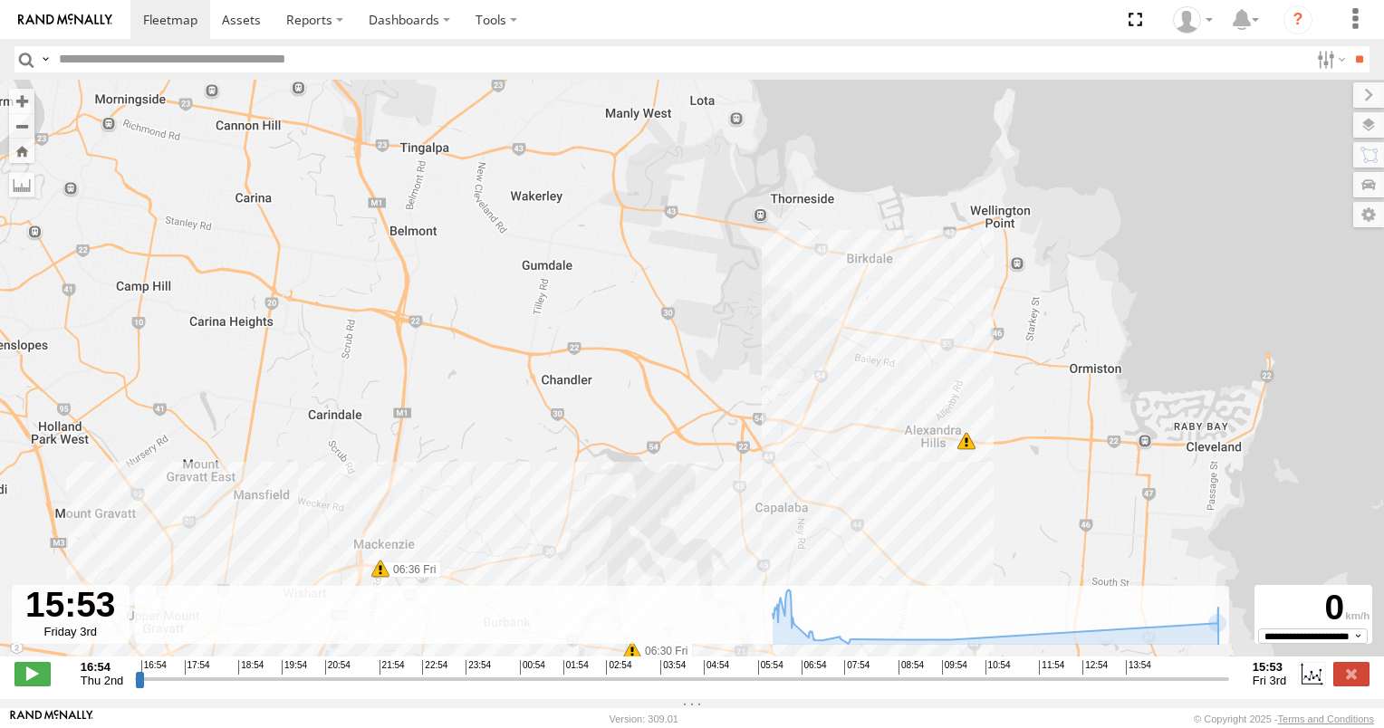
drag, startPoint x: 951, startPoint y: 498, endPoint x: 877, endPoint y: 498, distance: 74.3
click at [877, 499] on div "3/N3 06:25 Fri 06:30 Fri 06:36 Fri 06:50 Fri 15:53 Fri 15:53 Fri 14 15" at bounding box center [692, 378] width 1384 height 596
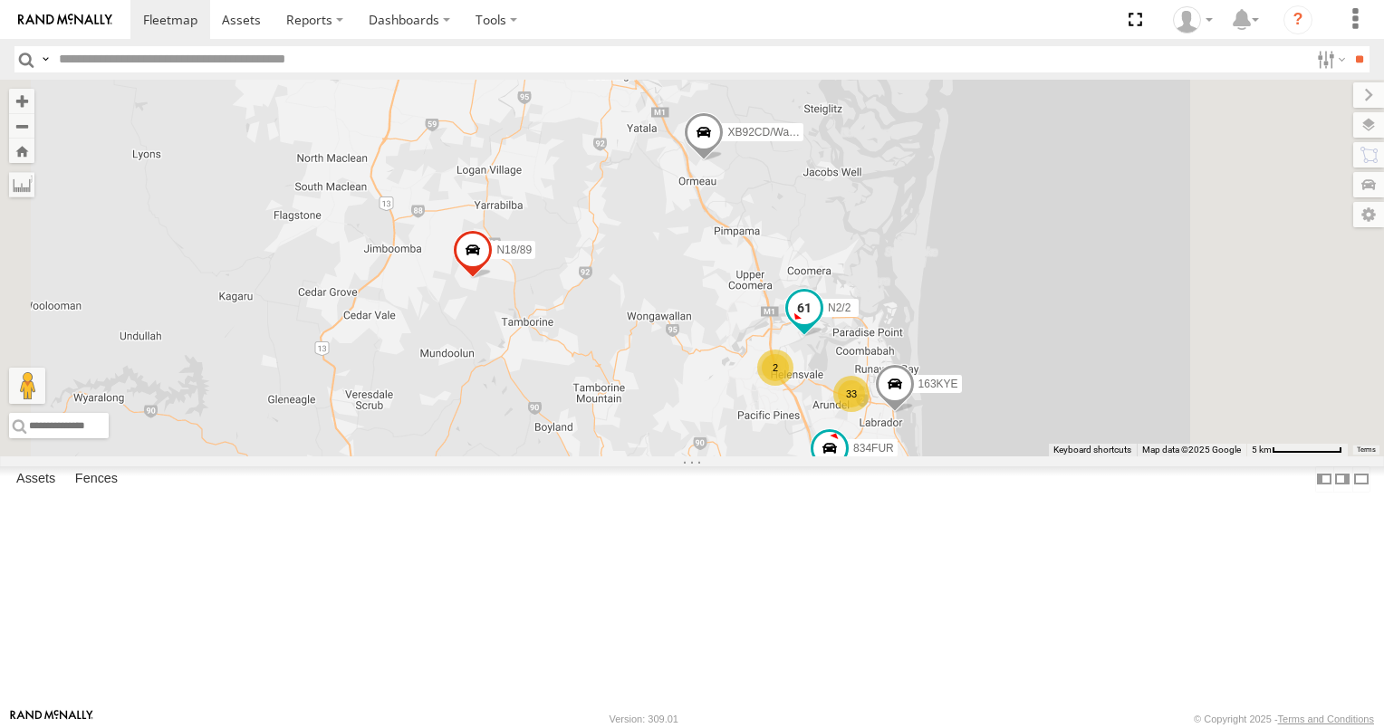
click at [821, 325] on span at bounding box center [804, 309] width 33 height 33
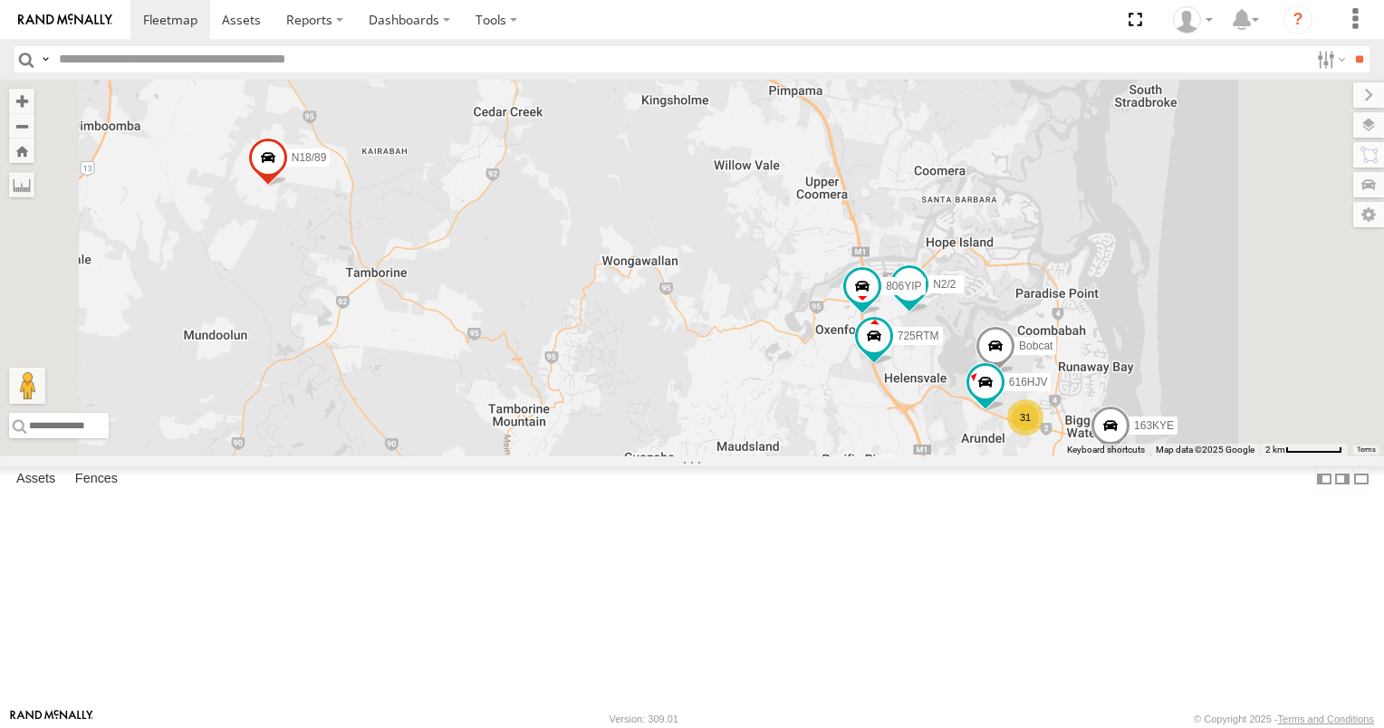
drag, startPoint x: 1003, startPoint y: 463, endPoint x: 931, endPoint y: 341, distance: 142.1
click at [931, 342] on div "637ZJJ 3/N3 834FUR XB92CD/Water N18/89 31 N2/2 163KYE 616HJV 725RTM Bobcat 806Y…" at bounding box center [692, 268] width 1384 height 377
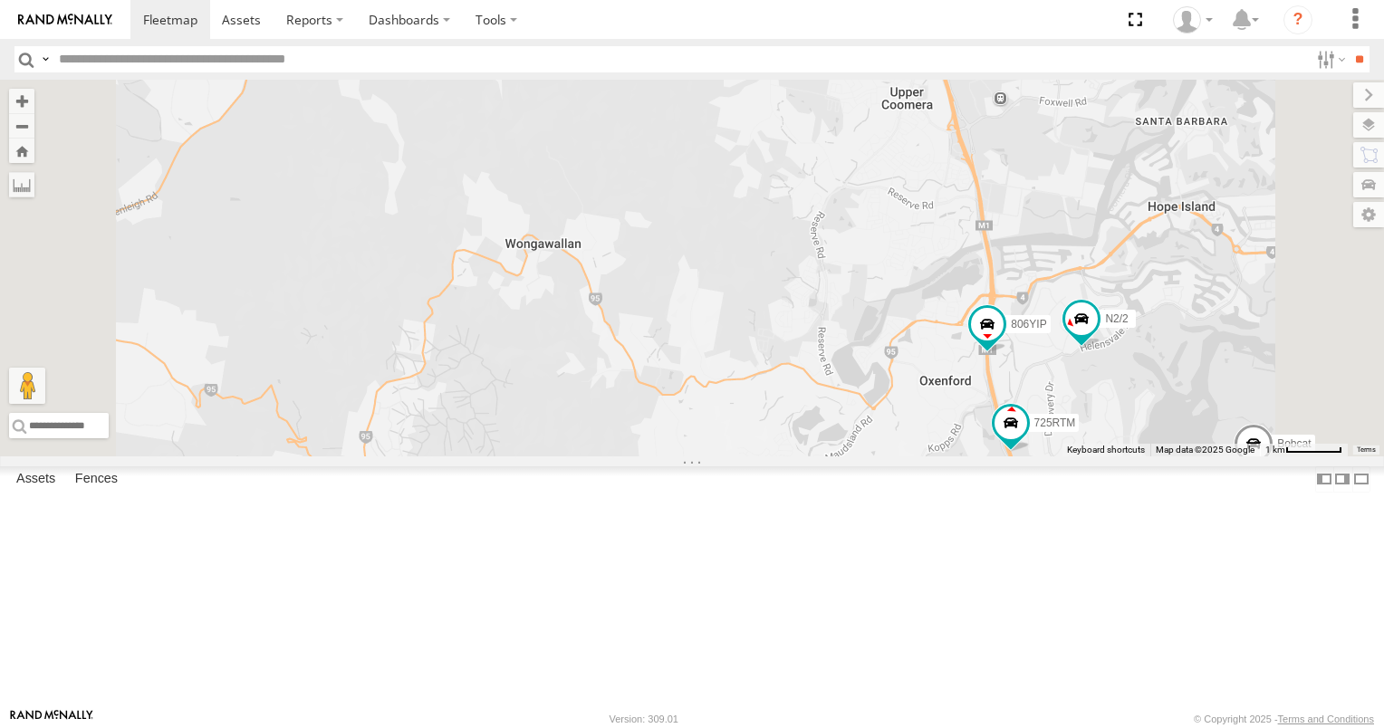
drag, startPoint x: 1020, startPoint y: 400, endPoint x: 944, endPoint y: 312, distance: 116.9
click at [944, 312] on div "637ZJJ 3/N3 834FUR XB92CD/Water N18/89 N2/2 163KYE 616HJV 725RTM Bobcat 806YIP" at bounding box center [692, 268] width 1384 height 377
